Goal: Download file/media

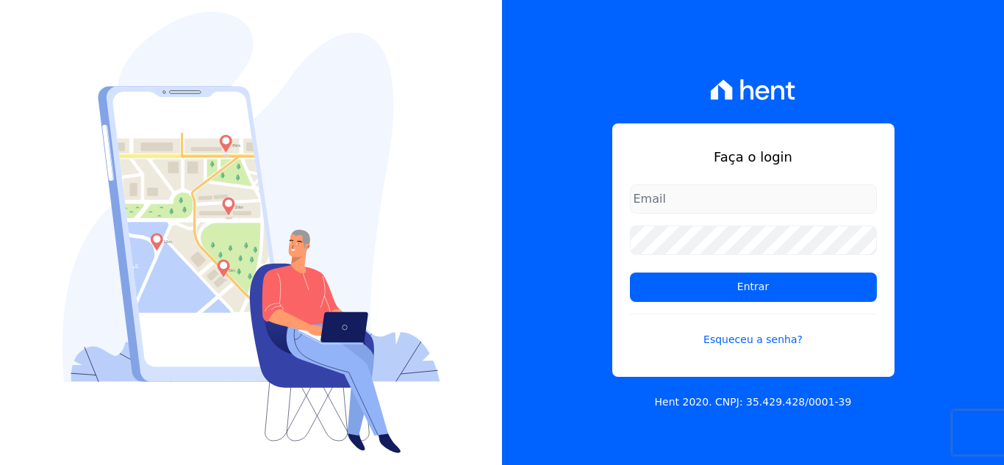
click at [679, 198] on input "email" at bounding box center [753, 198] width 247 height 29
type input "kelly.silva@construtoramgtec.com.br"
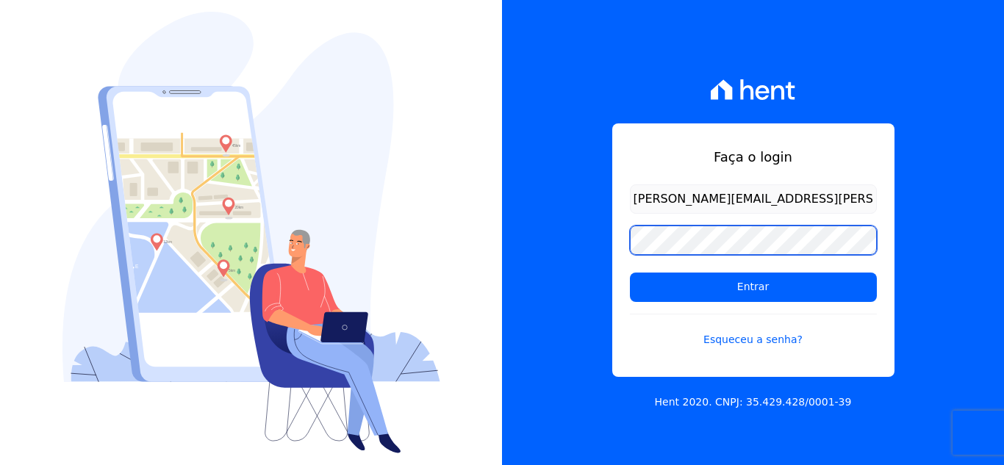
click at [630, 273] on input "Entrar" at bounding box center [753, 287] width 247 height 29
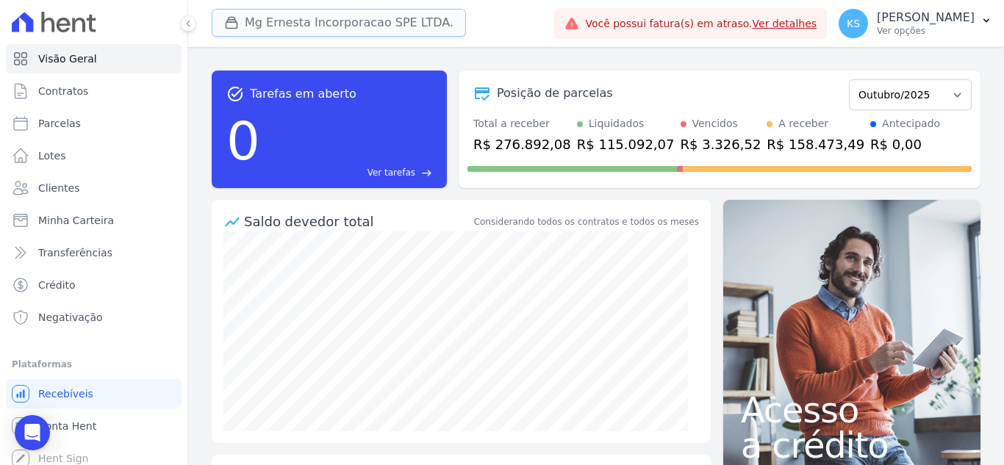
click at [373, 24] on button "Mg Ernesta Incorporacao SPE LTDA." at bounding box center [339, 23] width 254 height 28
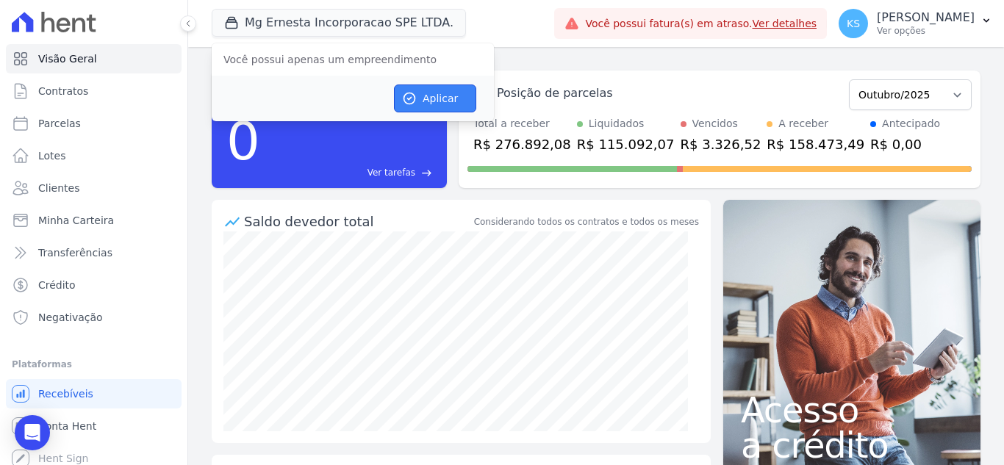
click at [431, 97] on button "Aplicar" at bounding box center [435, 99] width 82 height 28
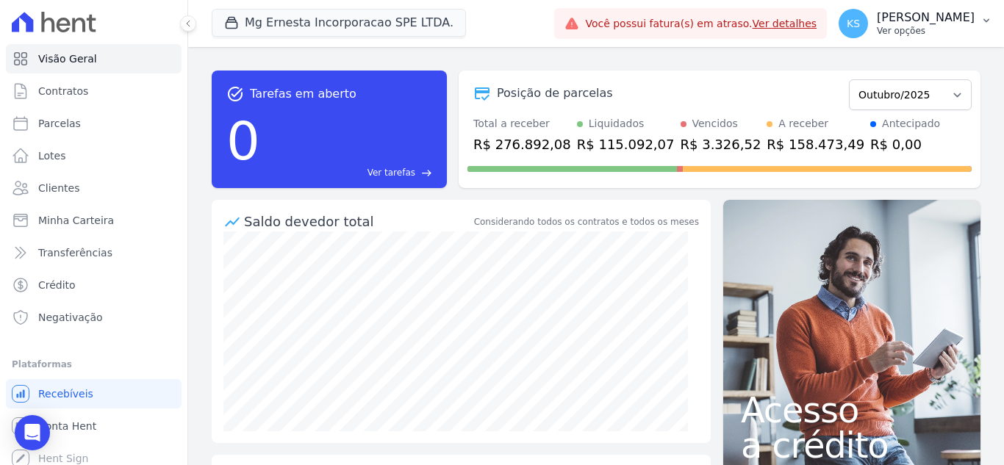
click at [941, 25] on p "Ver opções" at bounding box center [926, 31] width 98 height 12
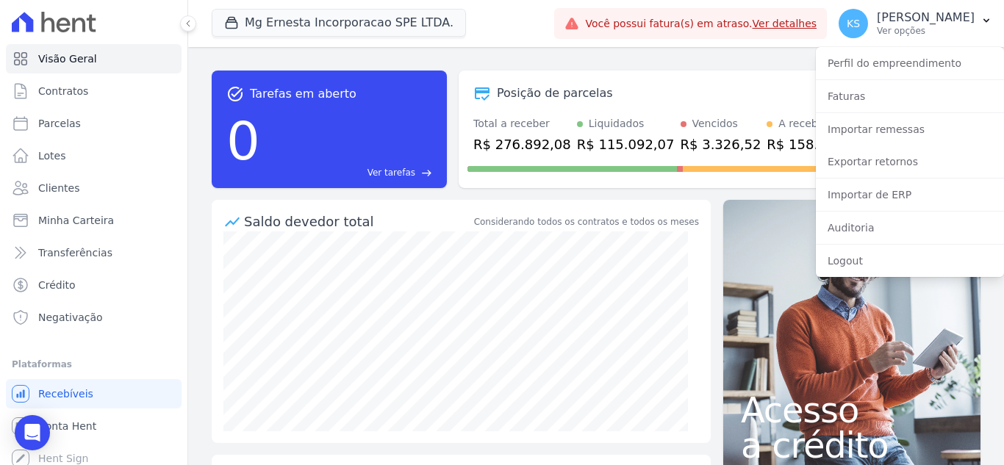
click at [548, 21] on div "Mg Ernesta Incorporacao SPE LTDA. Você possui apenas um empreendimento Aplicar" at bounding box center [380, 23] width 337 height 49
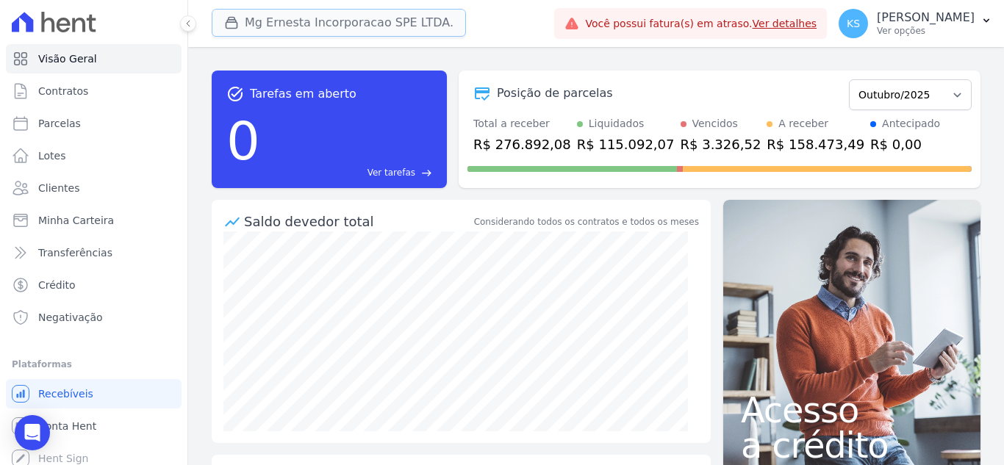
click at [351, 30] on button "Mg Ernesta Incorporacao SPE LTDA." at bounding box center [339, 23] width 254 height 28
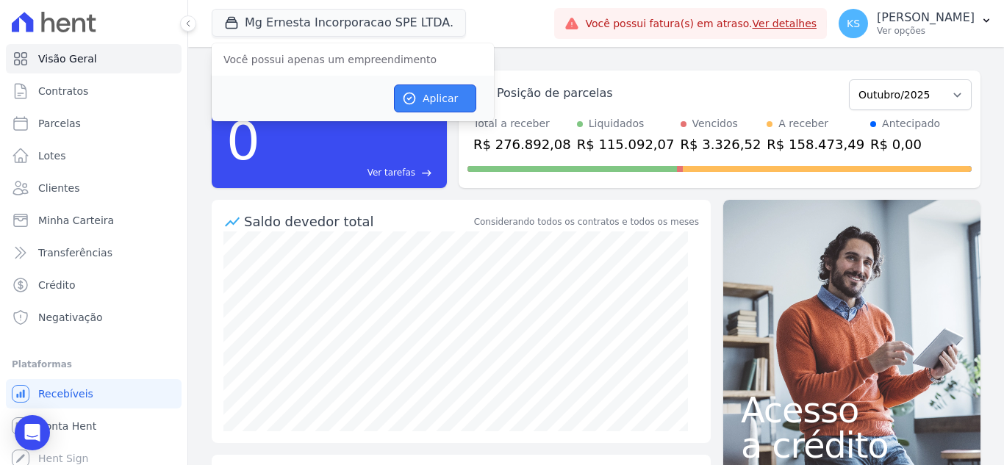
click at [420, 92] on button "Aplicar" at bounding box center [435, 99] width 82 height 28
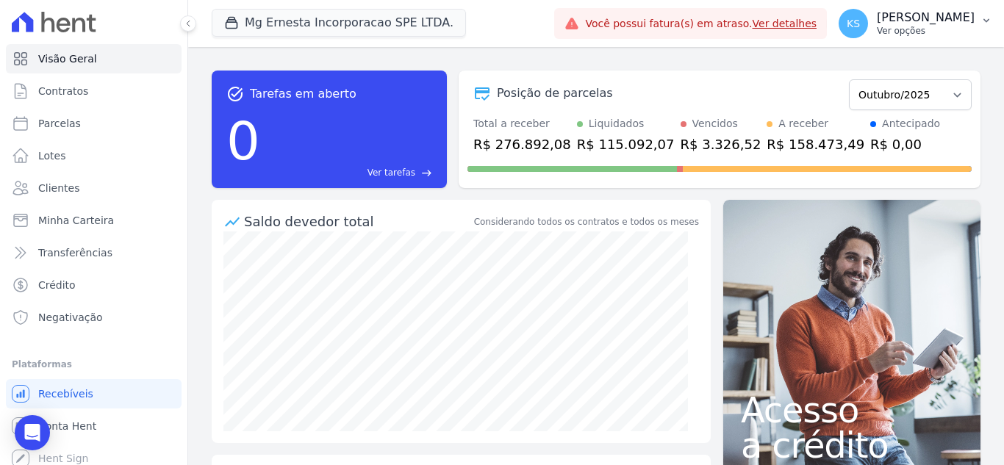
click at [965, 13] on p "[PERSON_NAME]" at bounding box center [926, 17] width 98 height 15
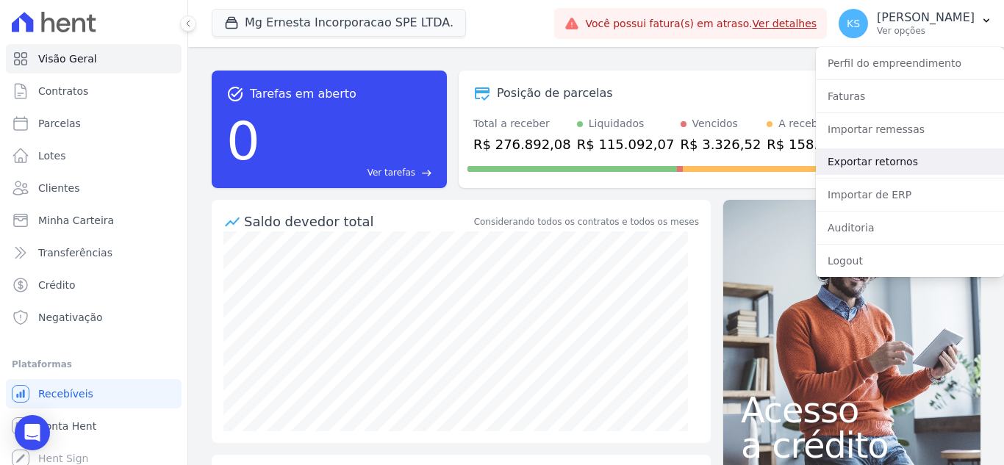
click at [868, 159] on link "Exportar retornos" at bounding box center [910, 161] width 188 height 26
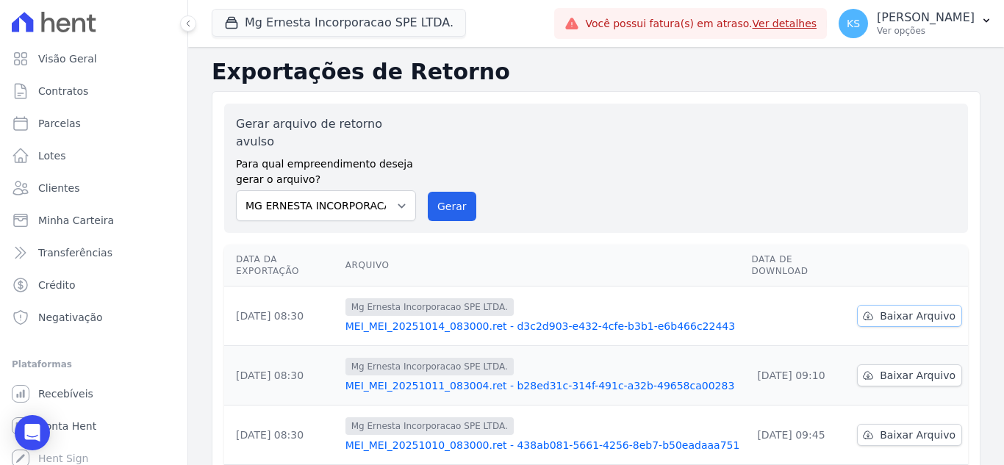
click at [906, 309] on span "Baixar Arquivo" at bounding box center [918, 316] width 76 height 15
